Goal: Find specific page/section: Find specific page/section

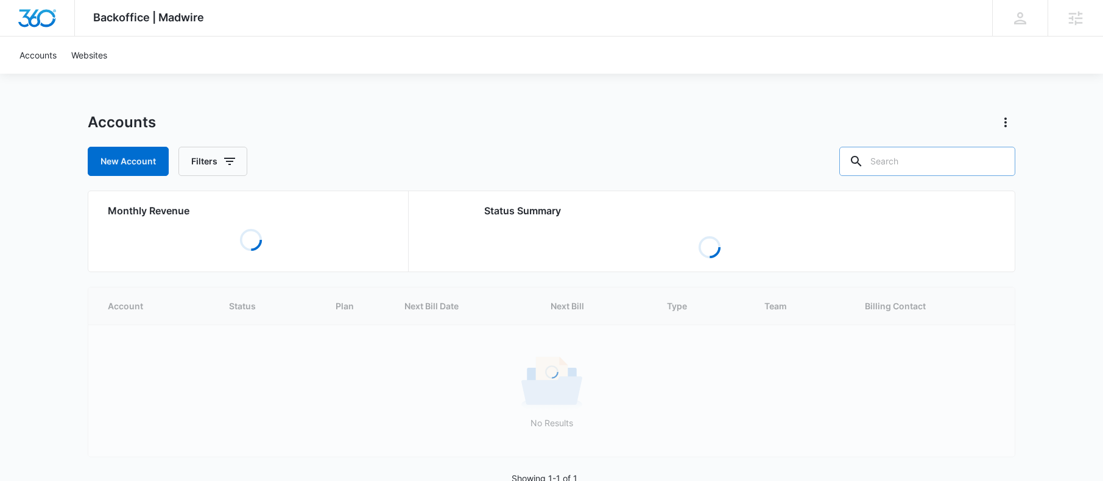
click at [952, 154] on input "text" at bounding box center [927, 161] width 176 height 29
type input "salon"
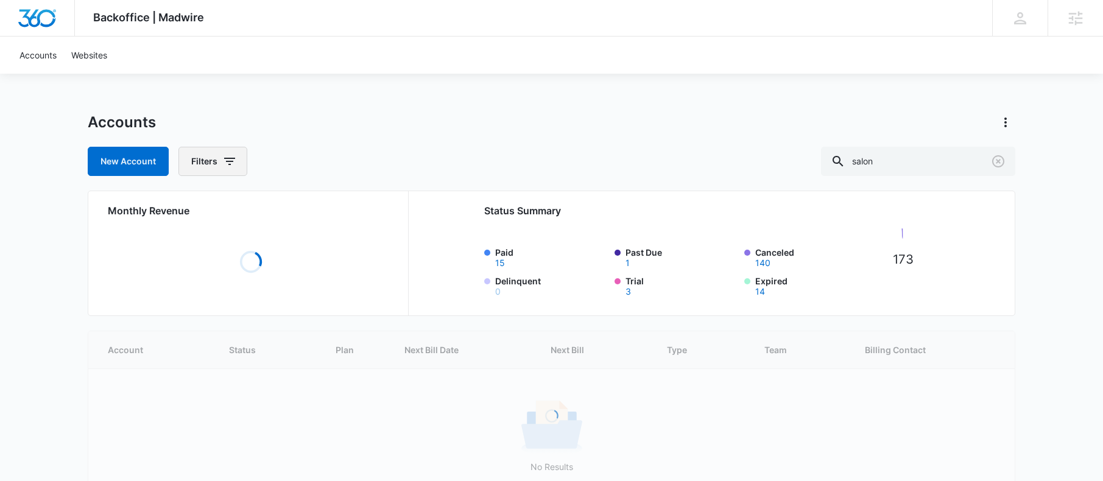
click at [224, 164] on icon "button" at bounding box center [229, 161] width 15 height 15
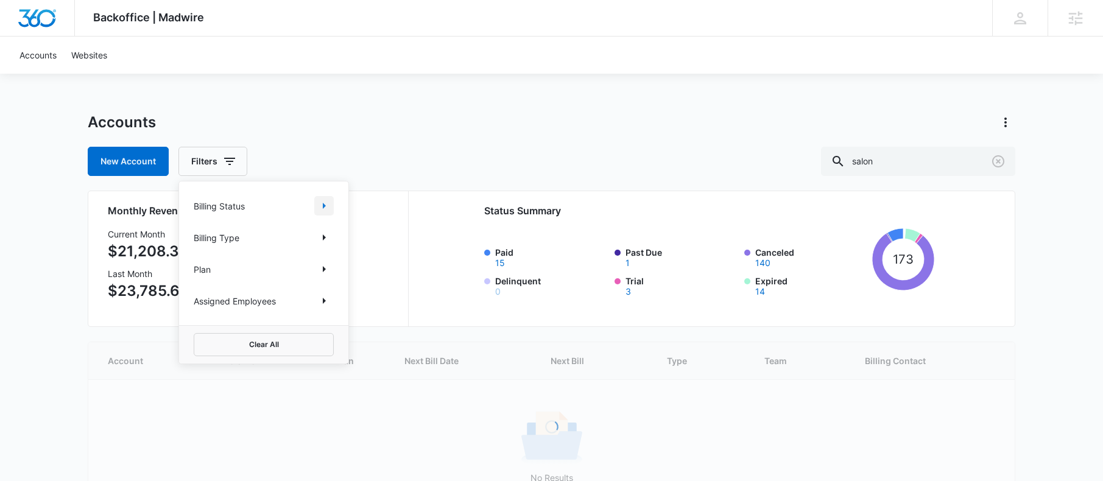
click at [327, 203] on icon "Show Billing Status filters" at bounding box center [324, 205] width 15 height 15
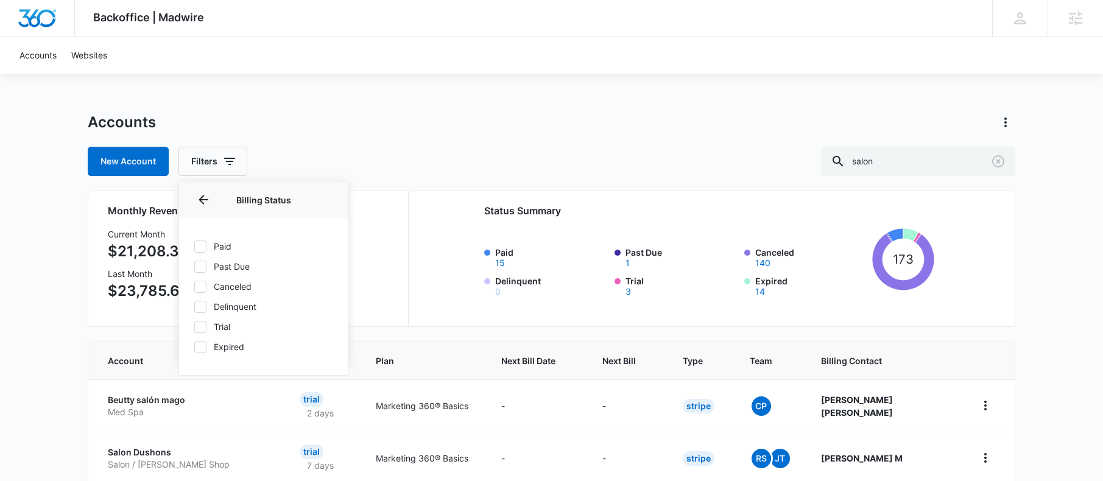
click at [206, 242] on label "Paid" at bounding box center [264, 246] width 140 height 13
click at [194, 246] on input "Paid" at bounding box center [194, 246] width 1 height 1
checkbox input "true"
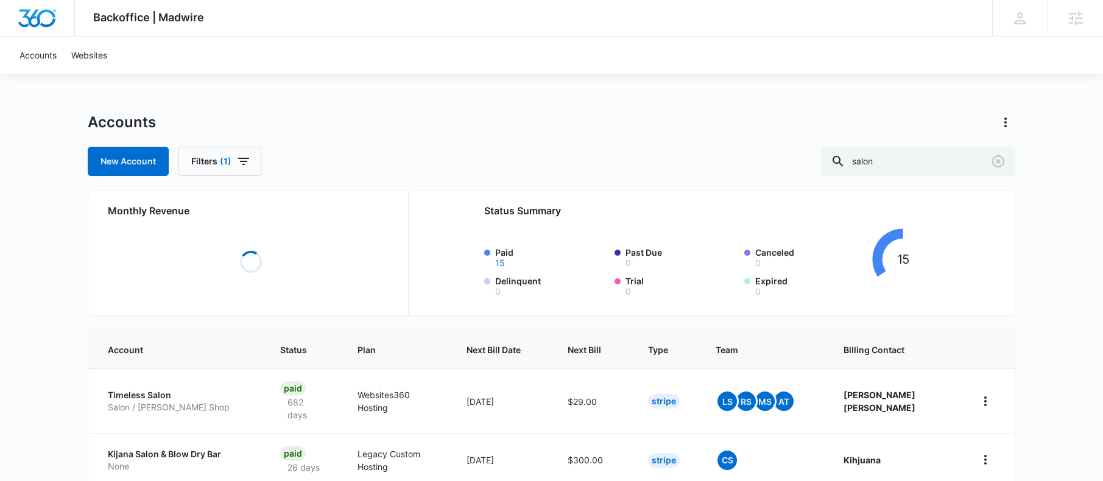
click at [442, 137] on div "Accounts New Account Filters (1) salon" at bounding box center [551, 144] width 927 height 63
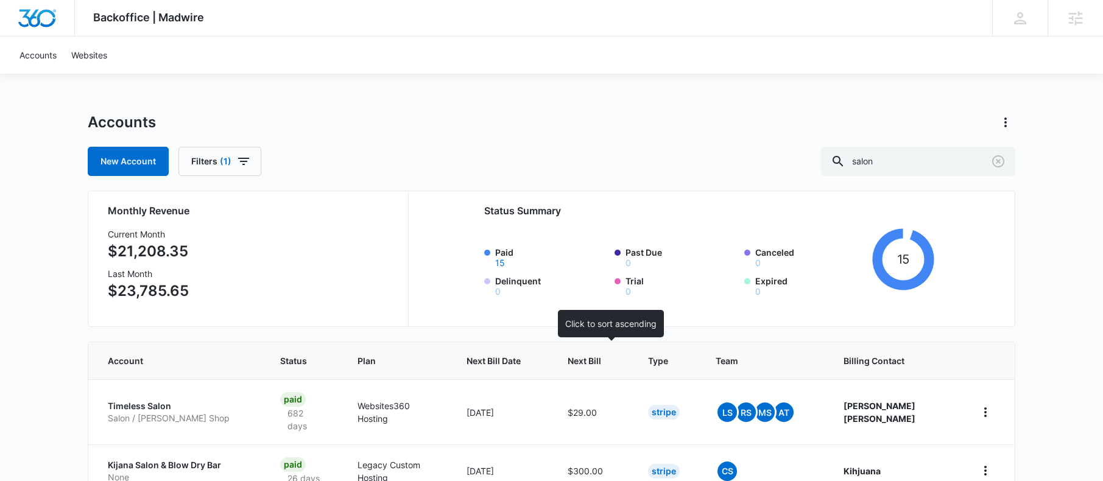
click at [597, 356] on span "Next Bill" at bounding box center [583, 360] width 33 height 13
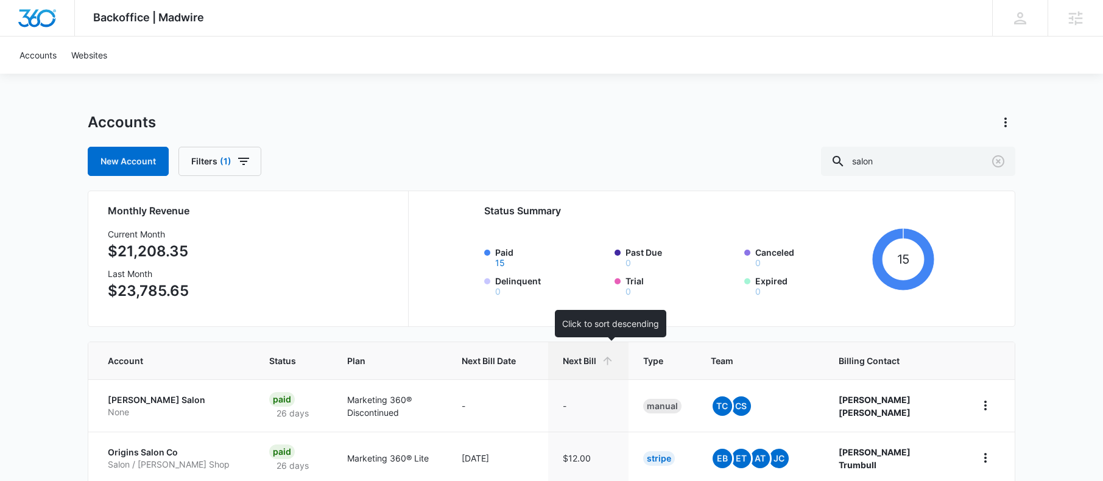
click at [591, 359] on span "Next Bill" at bounding box center [579, 360] width 33 height 13
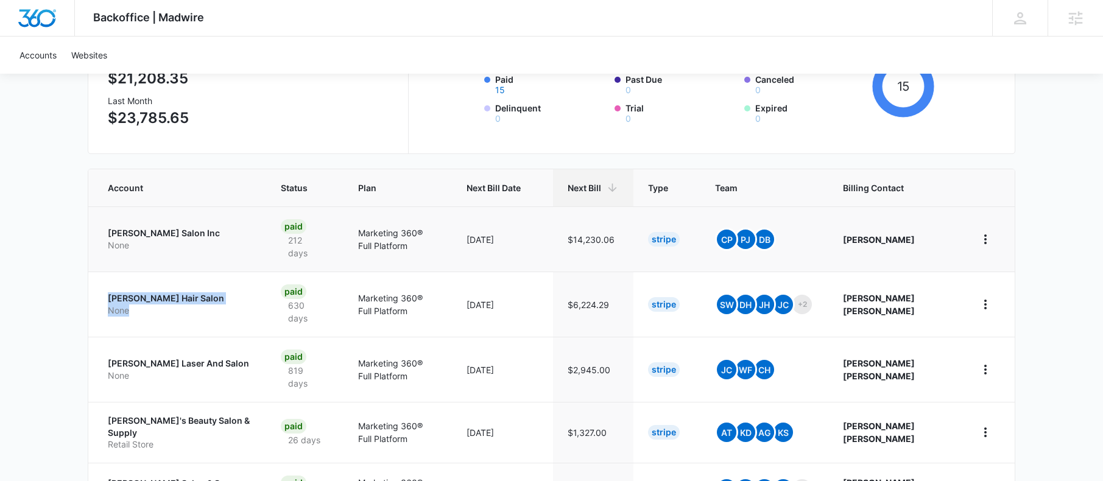
scroll to position [175, 0]
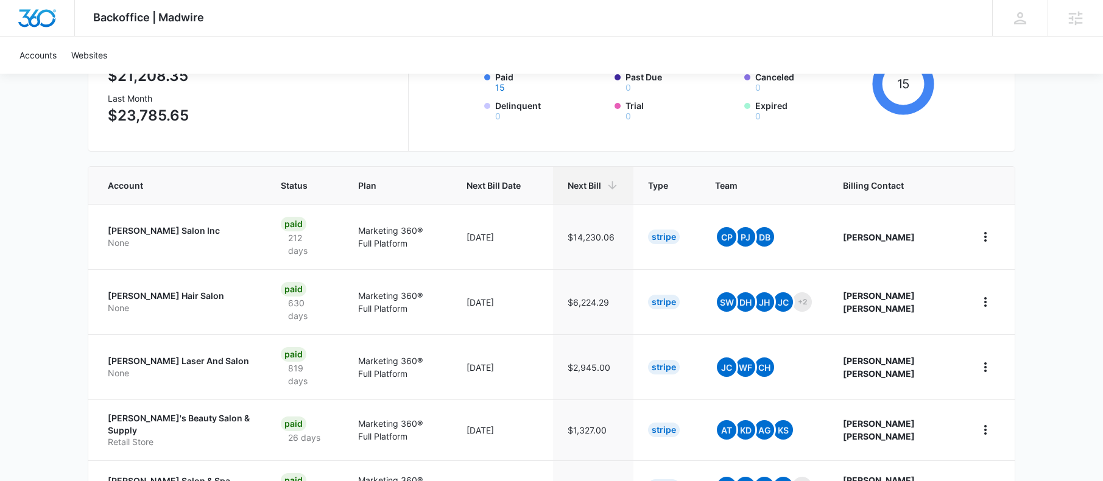
click at [1047, 255] on div "Backoffice | Madwire Apps Settings AF Adriann Freeman adriann.freeman@marketing…" at bounding box center [551, 359] width 1103 height 1069
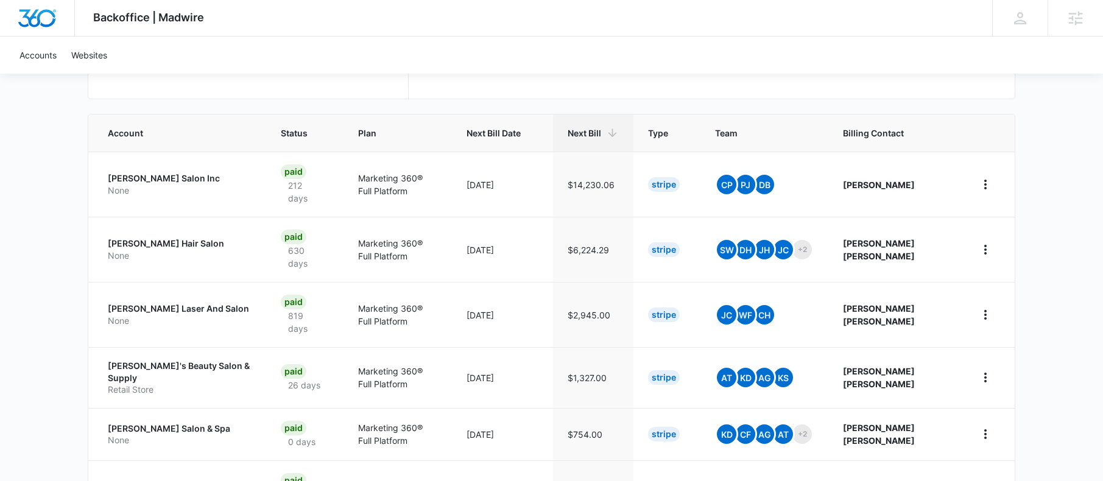
scroll to position [255, 0]
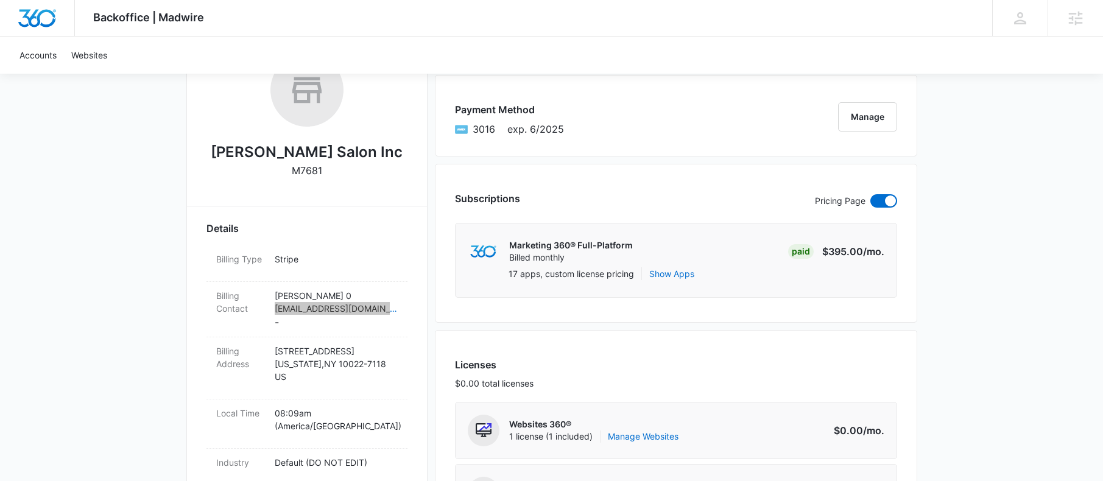
scroll to position [346, 0]
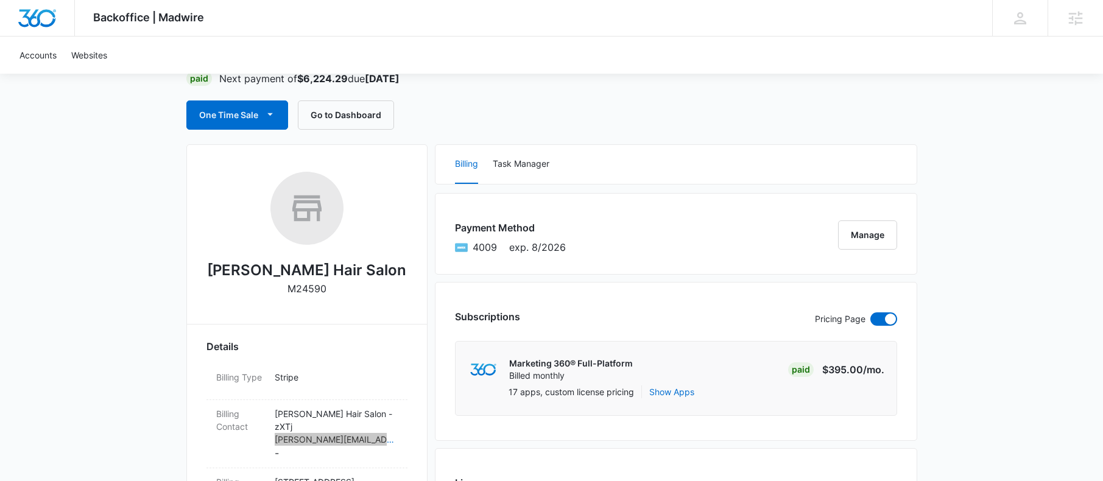
scroll to position [231, 0]
